Goal: Task Accomplishment & Management: Complete application form

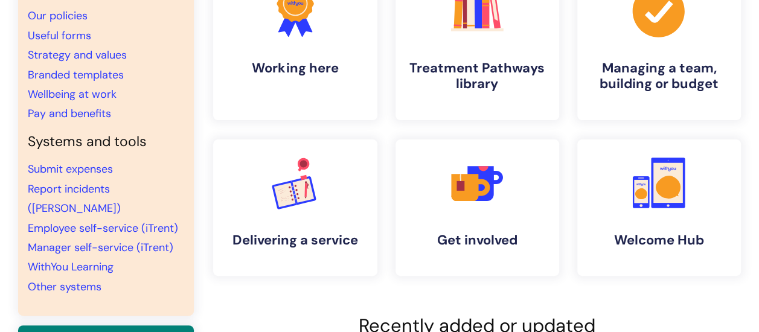
scroll to position [140, 0]
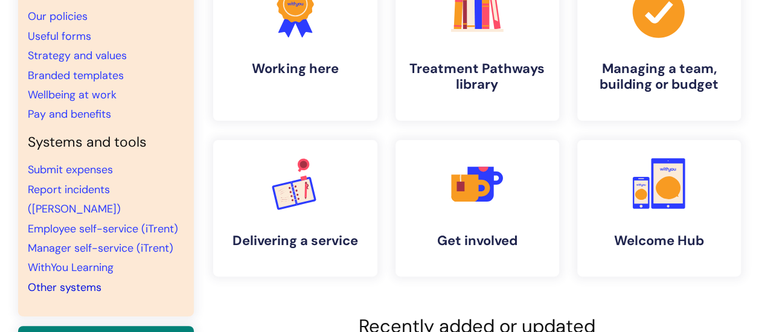
click at [69, 280] on link "Other systems" at bounding box center [65, 287] width 74 height 14
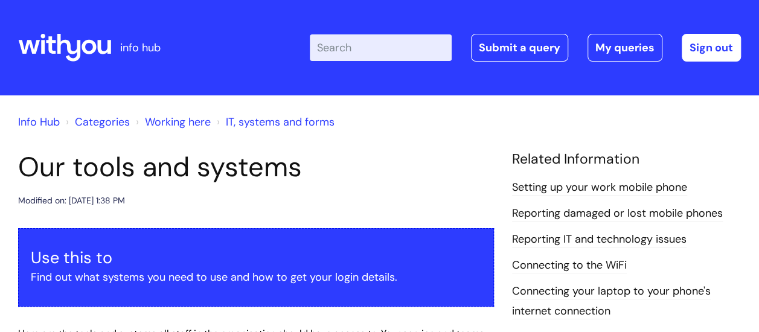
click at [384, 51] on input "Enter your search term here..." at bounding box center [381, 47] width 142 height 27
click at [521, 43] on link "Submit a query" at bounding box center [519, 48] width 97 height 28
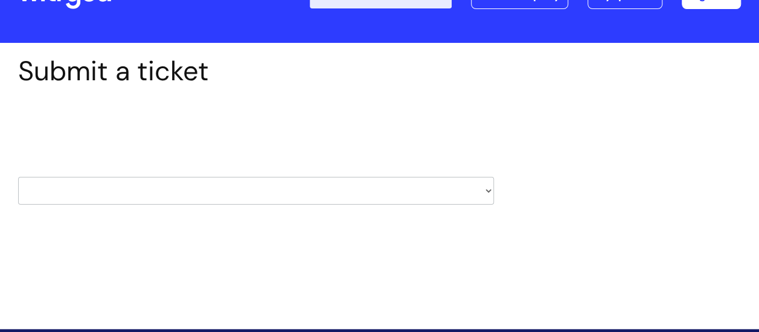
scroll to position [146, 0]
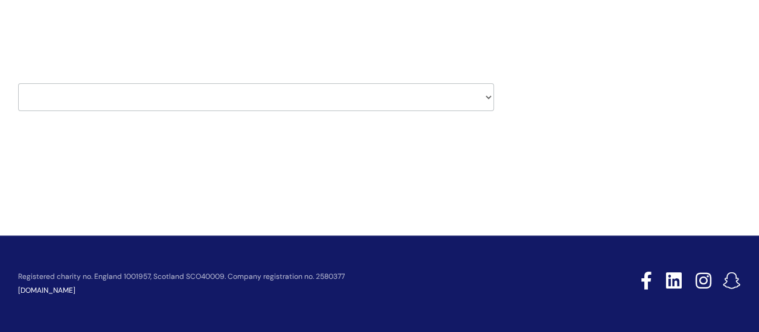
click at [169, 105] on select "HR / People IT and Support Clinical Drug Alerts Finance Accounts Data Support T…" at bounding box center [256, 97] width 476 height 28
select select "it_and_support"
click at [18, 83] on select "HR / People IT and Support Clinical Drug Alerts Finance Accounts Data Support T…" at bounding box center [256, 97] width 476 height 28
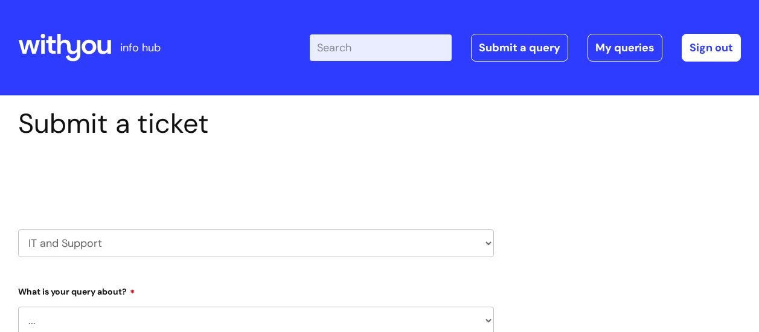
scroll to position [176, 0]
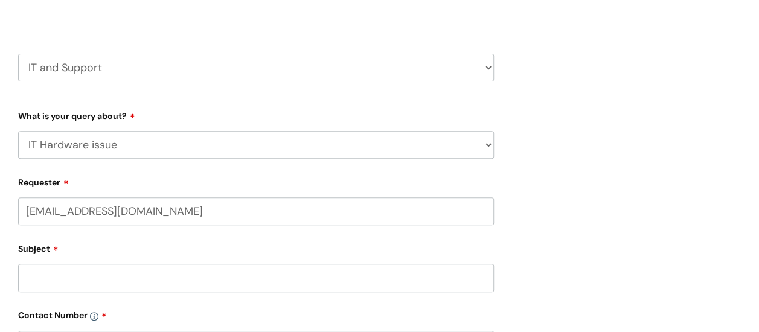
click at [18, 131] on select "... Mobile Phone Reset & MFA Accounts, Starters and Leavers IT Hardware issue I…" at bounding box center [256, 145] width 476 height 28
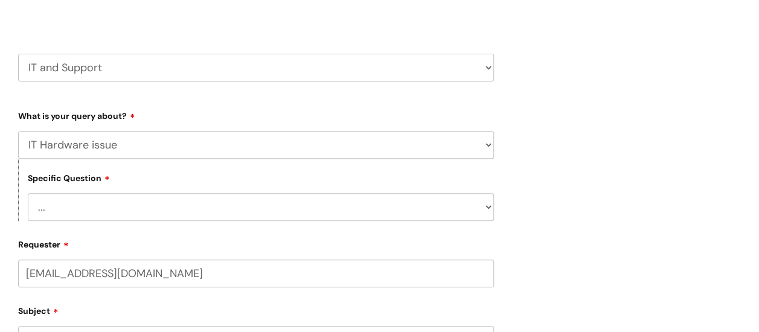
click at [247, 154] on select "... Mobile Phone Reset & MFA Accounts, Starters and Leavers IT Hardware issue I…" at bounding box center [256, 145] width 476 height 28
click at [18, 131] on select "... Mobile Phone Reset & MFA Accounts, Starters and Leavers IT Hardware issue I…" at bounding box center [256, 145] width 476 height 28
click at [106, 219] on select "... Halo PCMIS Iaptus NHS Email CJSM Email Mitel Another System Google (Workspa…" at bounding box center [261, 207] width 466 height 28
click at [109, 150] on select "... Mobile Phone Reset & MFA Accounts, Starters and Leavers IT Hardware issue I…" at bounding box center [256, 145] width 476 height 28
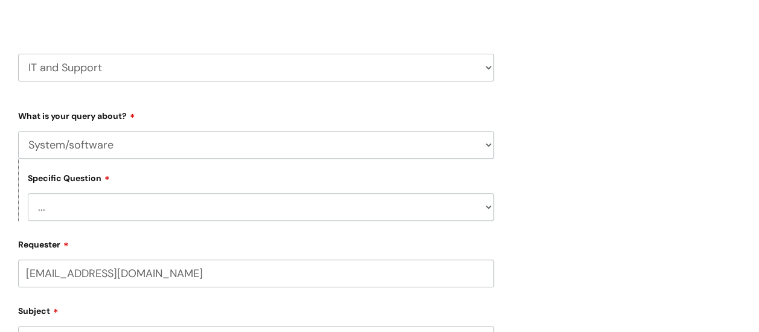
select select "Something Else"
click at [18, 131] on select "... Mobile Phone Reset & MFA Accounts, Starters and Leavers IT Hardware issue I…" at bounding box center [256, 145] width 476 height 28
click at [111, 212] on select "... My problem is not listed" at bounding box center [261, 207] width 466 height 28
select select "My problem is not listed"
click at [28, 193] on select "... My problem is not listed" at bounding box center [261, 207] width 466 height 28
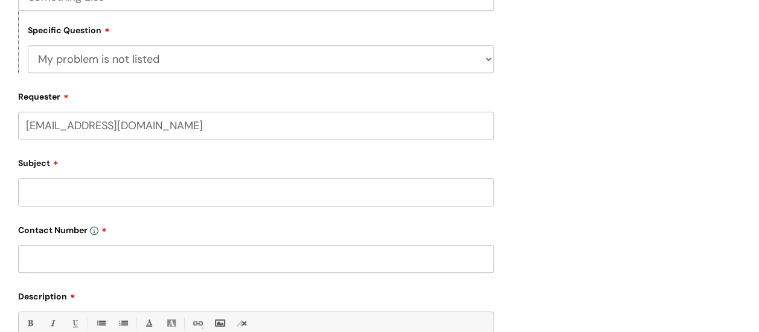
scroll to position [326, 0]
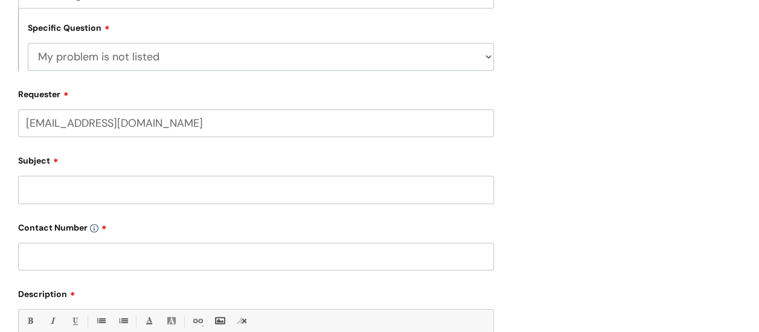
click at [68, 181] on input "Subject" at bounding box center [256, 190] width 476 height 28
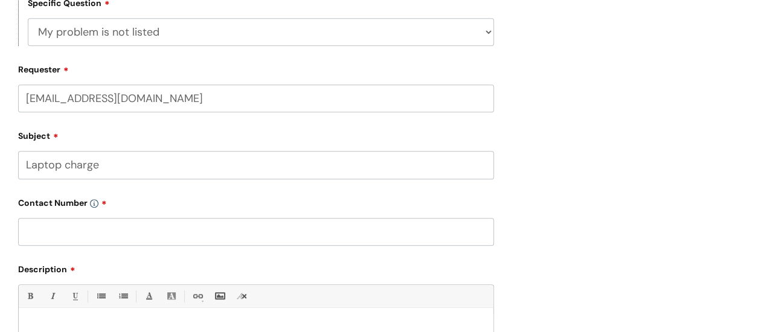
type input "Laptop charge"
click at [86, 233] on input "text" at bounding box center [256, 232] width 476 height 28
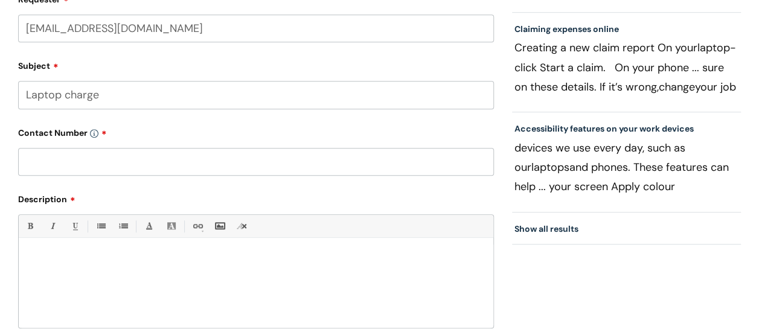
scroll to position [415, 0]
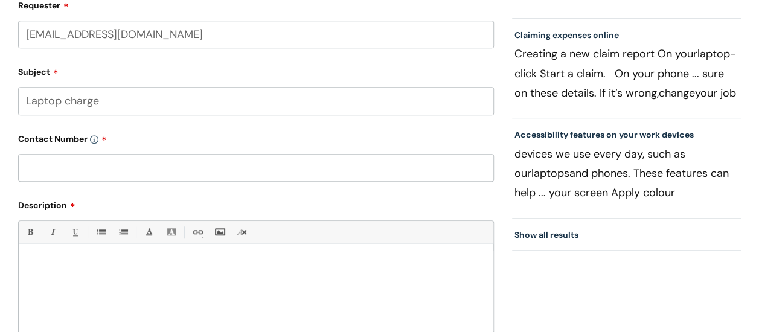
paste input "07581081756"
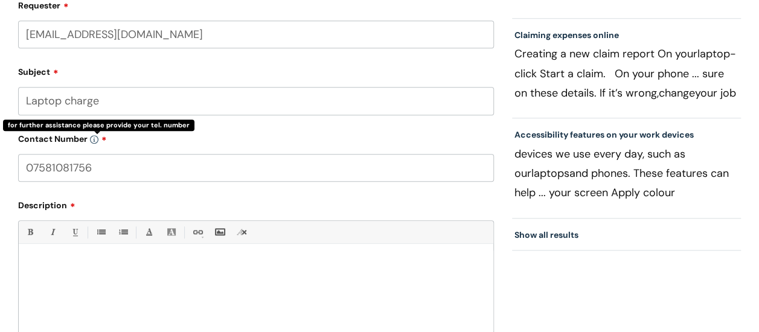
type input "07581081756"
click at [94, 138] on img at bounding box center [94, 139] width 8 height 8
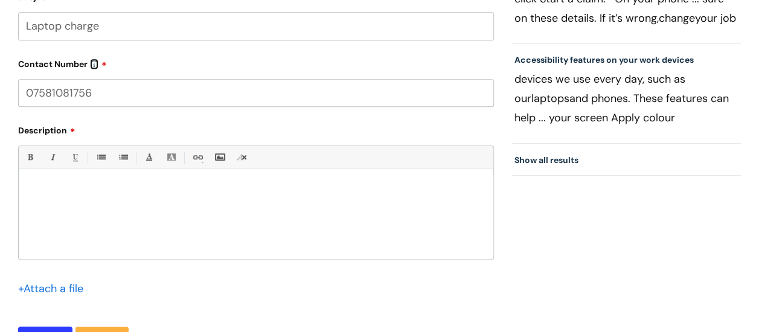
scroll to position [492, 0]
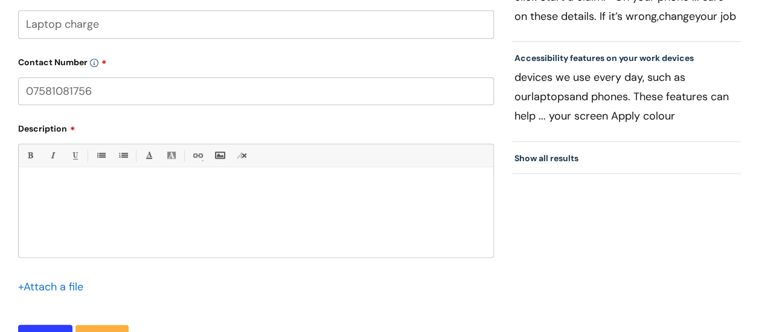
click at [117, 184] on p at bounding box center [256, 188] width 457 height 11
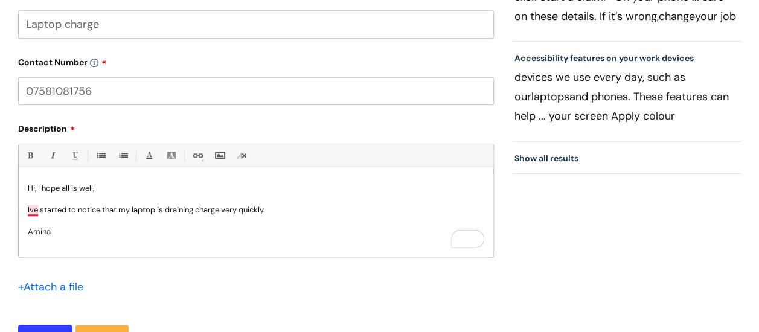
click at [31, 212] on p "Ive started to notice that my laptop is draining charge very quickly." at bounding box center [256, 210] width 457 height 11
click at [302, 209] on p "Iv e started to notice that my laptop is draining charge very quickly." at bounding box center [256, 210] width 457 height 11
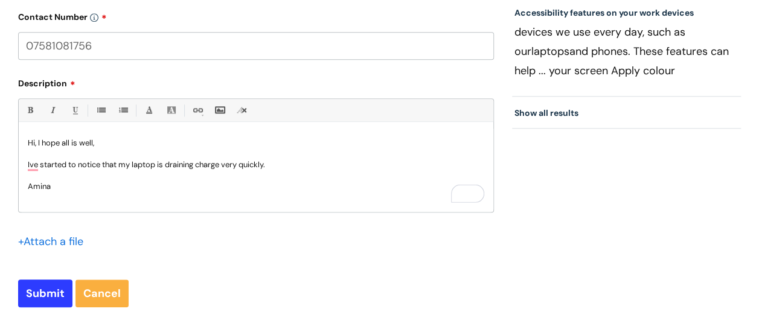
scroll to position [538, 0]
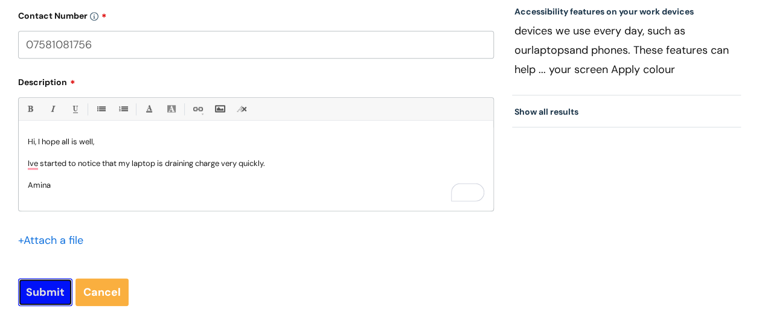
click at [42, 294] on input "Submit" at bounding box center [45, 293] width 54 height 28
type input "Please Wait..."
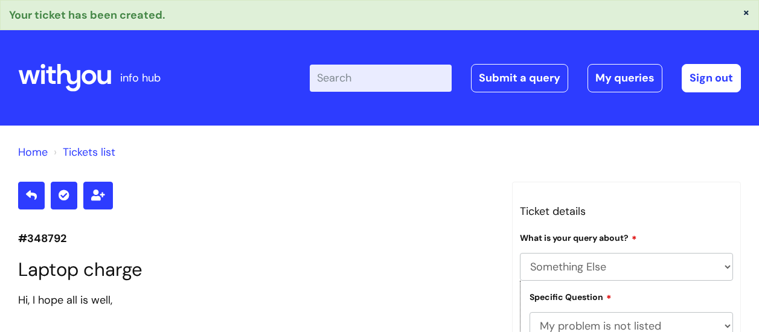
select select "Something Else"
select select "My problem is not listed"
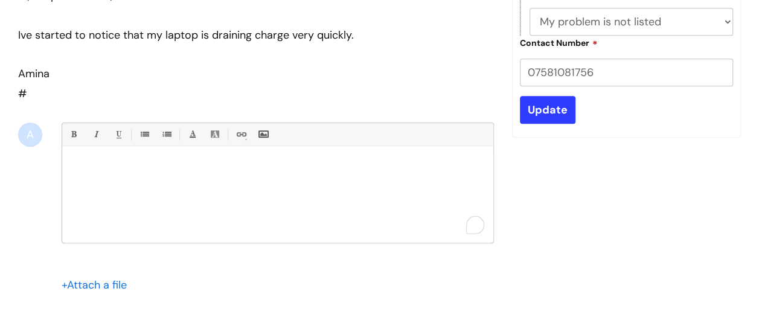
scroll to position [37, 0]
